Goal: Check status: Check status

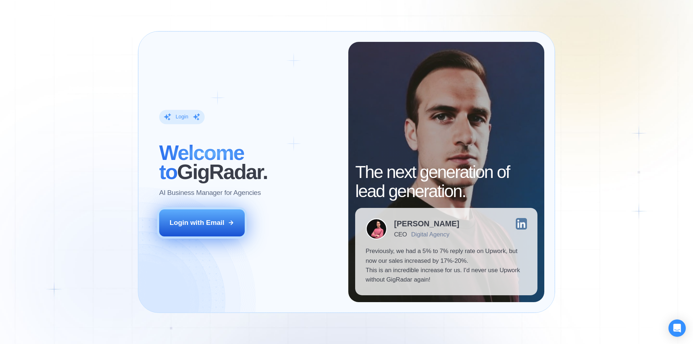
click at [200, 220] on div "Login with Email" at bounding box center [197, 222] width 55 height 9
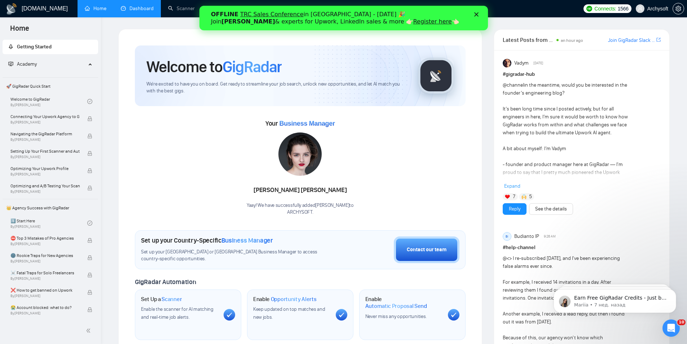
click at [135, 7] on link "Dashboard" at bounding box center [137, 8] width 33 height 6
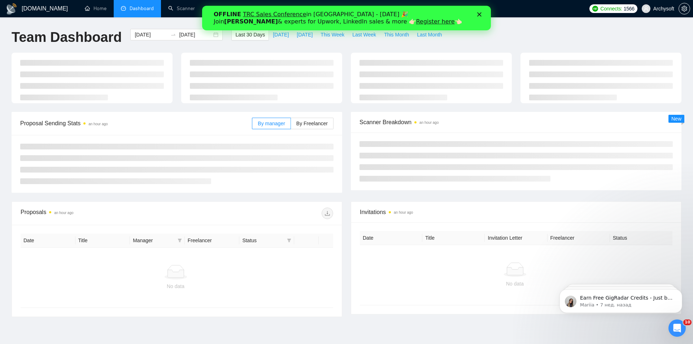
type input "2025-09-13"
type input "2025-10-13"
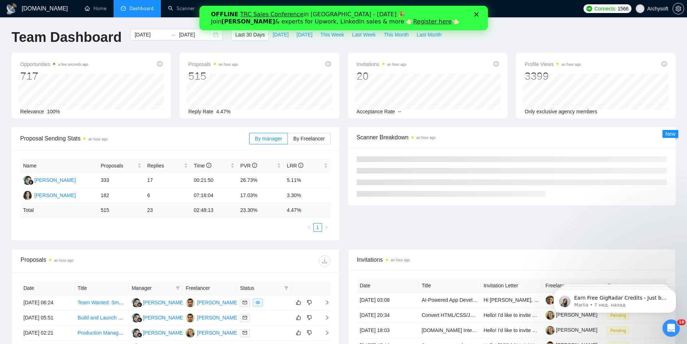
click at [476, 14] on icon "Закрыть" at bounding box center [476, 14] width 4 height 4
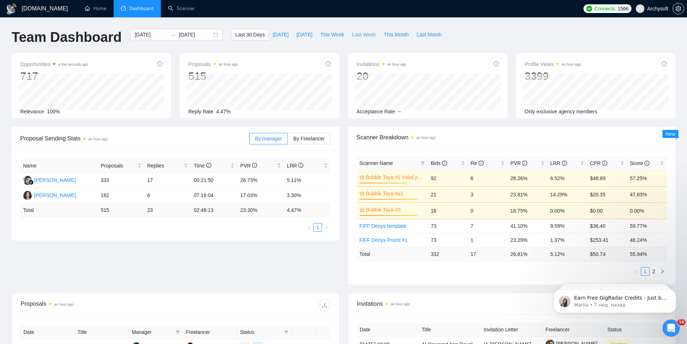
click at [352, 34] on span "Last Week" at bounding box center [364, 35] width 24 height 8
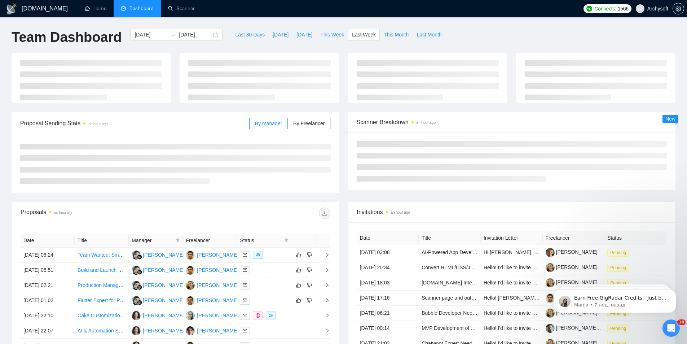
type input "2025-10-06"
type input "2025-10-12"
